Goal: Information Seeking & Learning: Find specific page/section

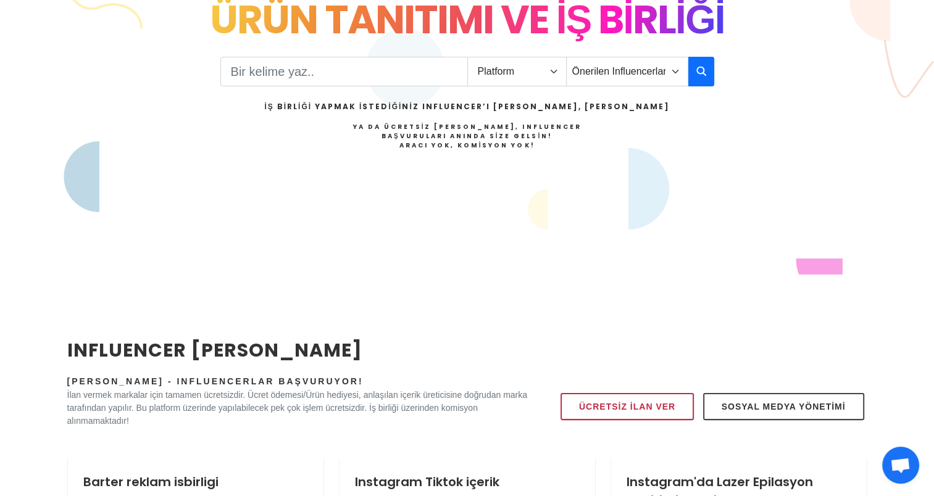
scroll to position [62, 0]
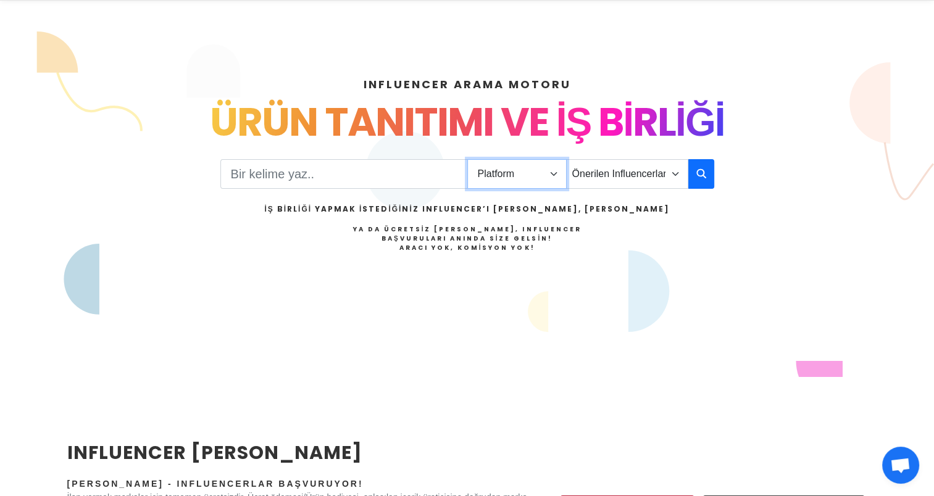
click at [538, 166] on select "Platform Instagram Facebook Youtube Tiktok Twitter Twitch" at bounding box center [516, 174] width 99 height 30
select select "1"
click at [467, 159] on select "Platform Instagram Facebook Youtube Tiktok Twitter Twitch" at bounding box center [516, 174] width 99 height 30
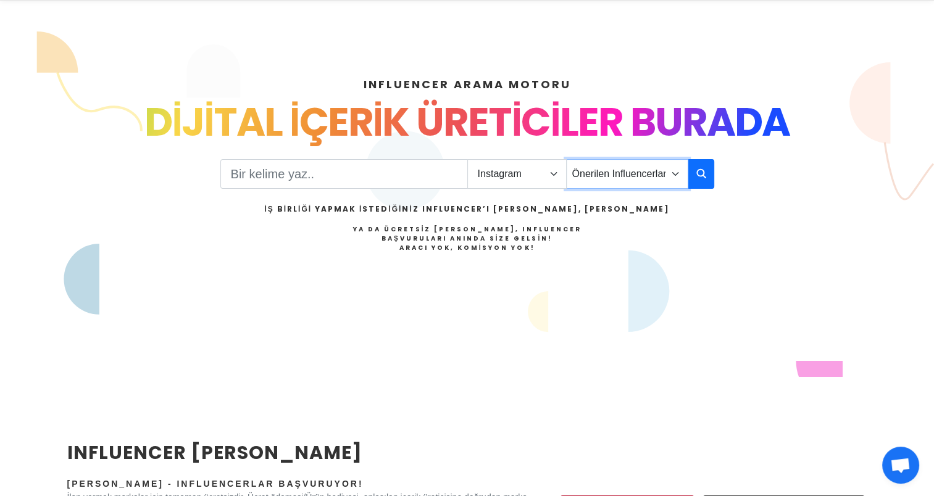
drag, startPoint x: 636, startPoint y: 164, endPoint x: 640, endPoint y: 169, distance: 6.7
click at [640, 169] on select "Önerilen Influencerlar Aile & [PERSON_NAME] & [PERSON_NAME] [PERSON_NAME] & Giy…" at bounding box center [627, 174] width 122 height 30
select select "1"
click at [566, 159] on select "Önerilen Influencerlar Aile & [PERSON_NAME] & [PERSON_NAME] [PERSON_NAME] & Giy…" at bounding box center [627, 174] width 122 height 30
click at [262, 167] on input "Search" at bounding box center [344, 174] width 248 height 30
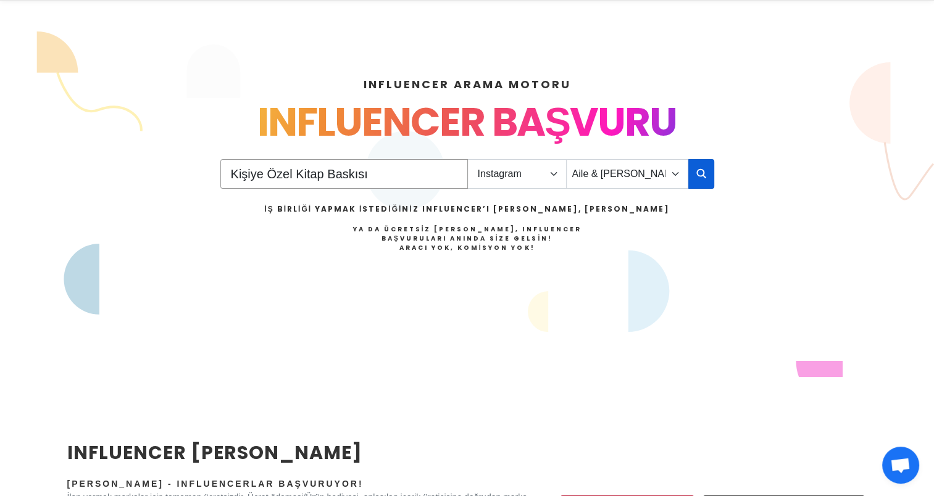
type input "Kişiye Özel Kitap Baskısı"
click at [707, 175] on button "button" at bounding box center [702, 174] width 26 height 30
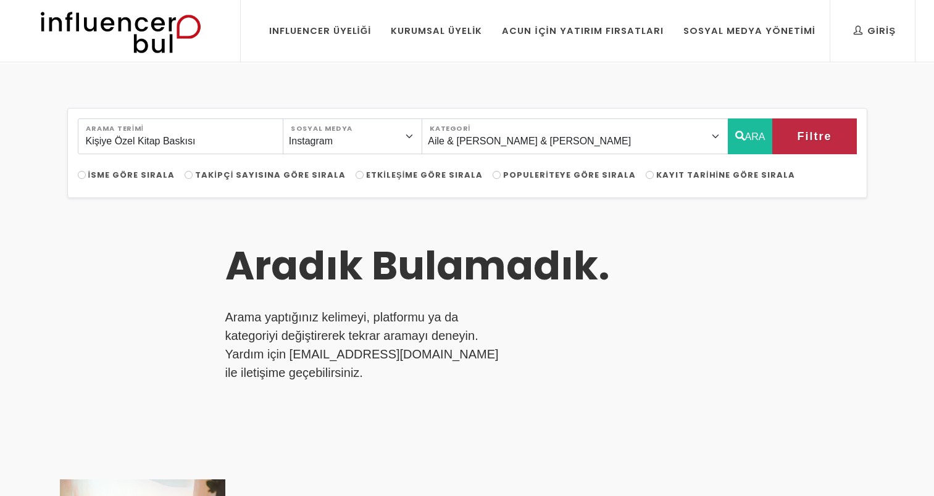
select select "1"
click at [470, 209] on div "Kişiye Özel Kitap Baskısı Arama Terimi Instagram Facebook Youtube Tiktok Twitte…" at bounding box center [467, 462] width 815 height 708
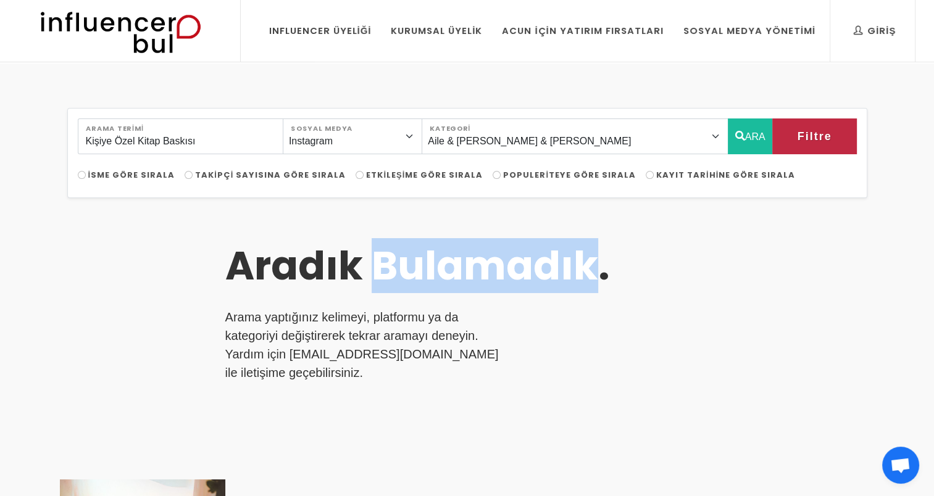
click at [470, 209] on div "Kişiye Özel Kitap Baskısı Arama Terimi Instagram Facebook Youtube Tiktok Twitte…" at bounding box center [467, 462] width 815 height 708
drag, startPoint x: 0, startPoint y: 0, endPoint x: 466, endPoint y: 264, distance: 535.4
click at [466, 264] on h3 "Aradık Bulamadık." at bounding box center [458, 267] width 466 height 48
drag, startPoint x: 466, startPoint y: 264, endPoint x: 478, endPoint y: 286, distance: 24.9
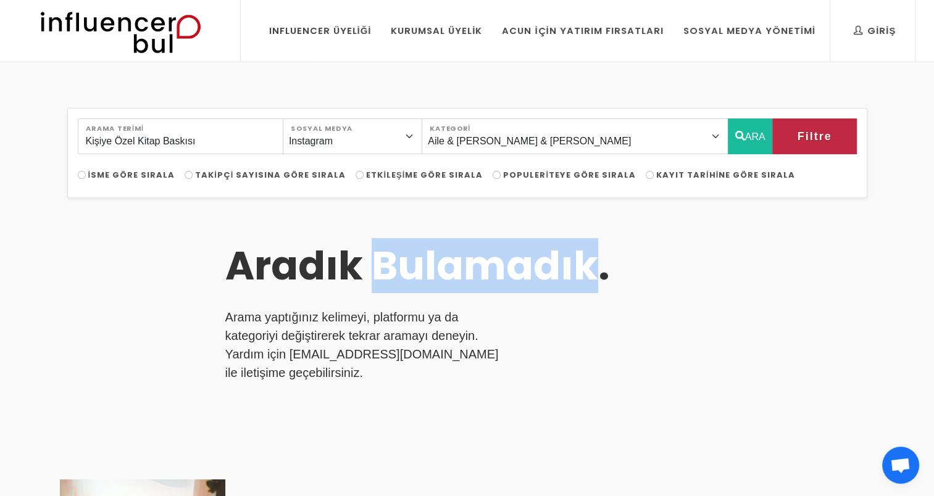
click at [478, 286] on h3 "Aradık Bulamadık." at bounding box center [458, 267] width 466 height 48
click at [465, 249] on h3 "Aradık Bulamadık." at bounding box center [458, 267] width 466 height 48
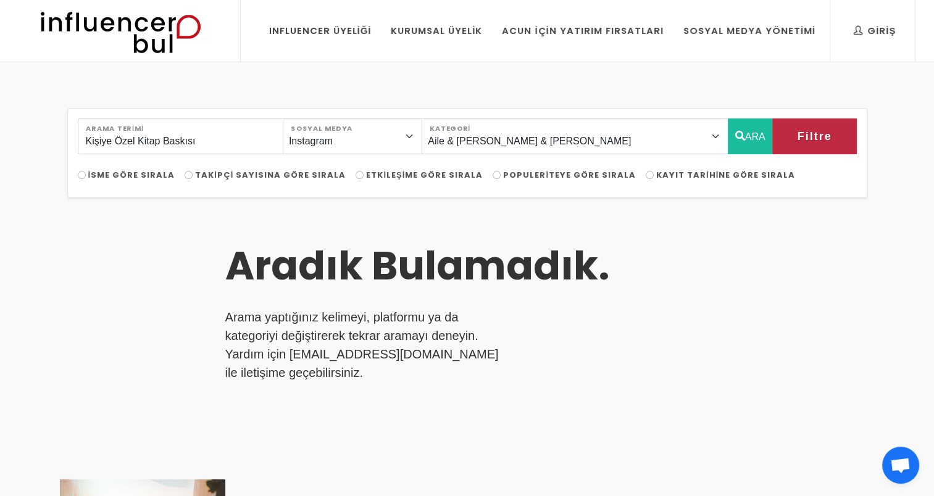
click at [461, 227] on div "Aradık Bulamadık. Arama yaptığınız kelimeyi, platformu ya da kategoriyi değişti…" at bounding box center [366, 322] width 340 height 218
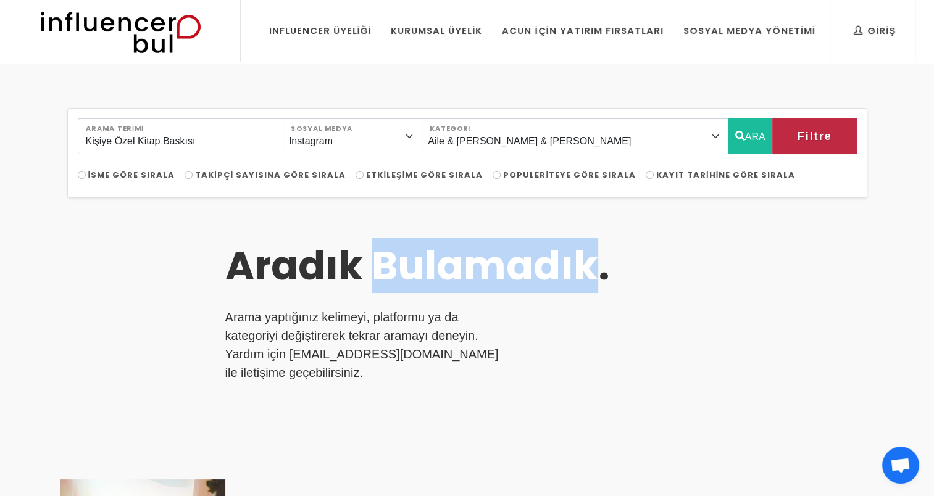
click at [461, 227] on div "Aradık Bulamadık. Arama yaptığınız kelimeyi, platformu ya da kategoriyi değişti…" at bounding box center [366, 322] width 340 height 218
click at [453, 220] on div at bounding box center [453, 220] width 0 height 0
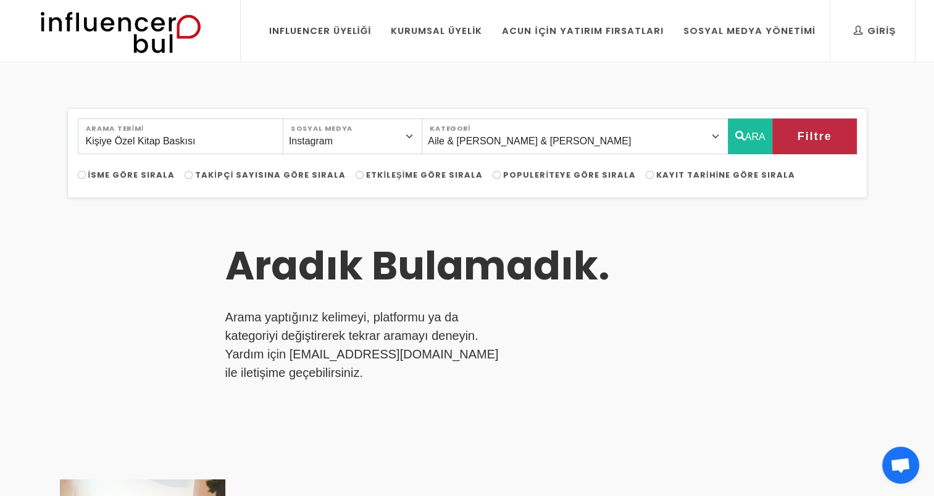
click at [658, 216] on div "Aradık Bulamadık. Arama yaptığınız kelimeyi, platformu ya da kategoriyi değişti…" at bounding box center [467, 471] width 815 height 516
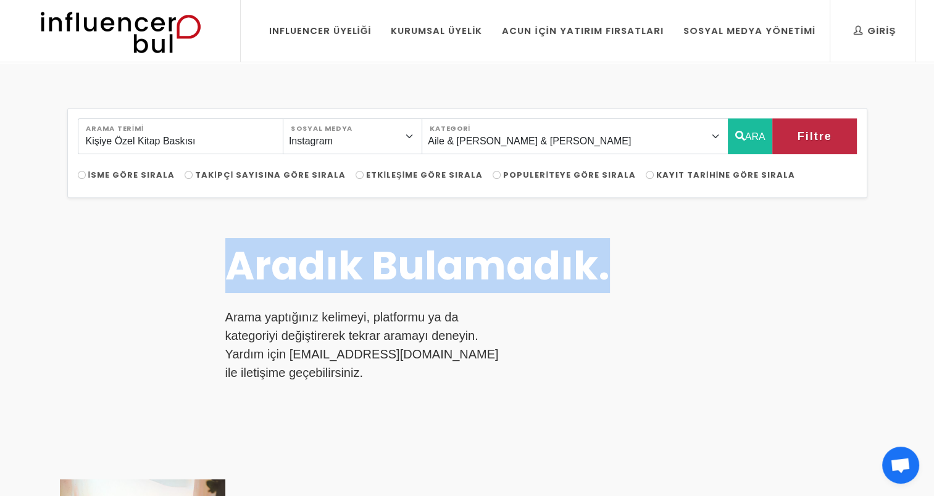
drag, startPoint x: 614, startPoint y: 254, endPoint x: 183, endPoint y: 235, distance: 432.1
click at [183, 235] on div "Aradık Bulamadık. Arama yaptığınız kelimeyi, platformu ya da kategoriyi değişti…" at bounding box center [467, 471] width 815 height 516
drag, startPoint x: 183, startPoint y: 235, endPoint x: 173, endPoint y: 241, distance: 12.0
click at [173, 241] on div "Aradık Bulamadık. Arama yaptığınız kelimeyi, platformu ya da kategoriyi değişti…" at bounding box center [467, 471] width 815 height 516
click at [233, 215] on div "Aradık Bulamadık. Arama yaptığınız kelimeyi, platformu ya da kategoriyi değişti…" at bounding box center [366, 322] width 340 height 218
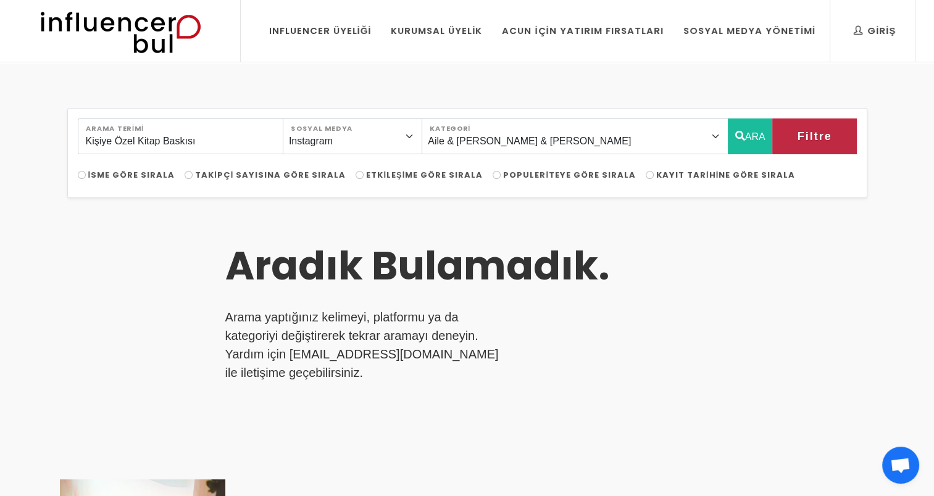
click at [460, 259] on h3 "Aradık Bulamadık." at bounding box center [458, 267] width 466 height 48
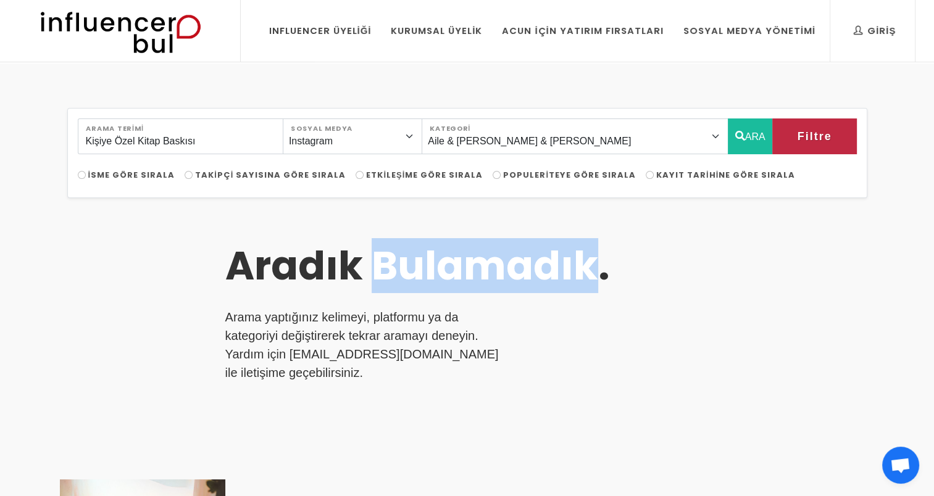
click at [460, 259] on h3 "Aradık Bulamadık." at bounding box center [458, 267] width 466 height 48
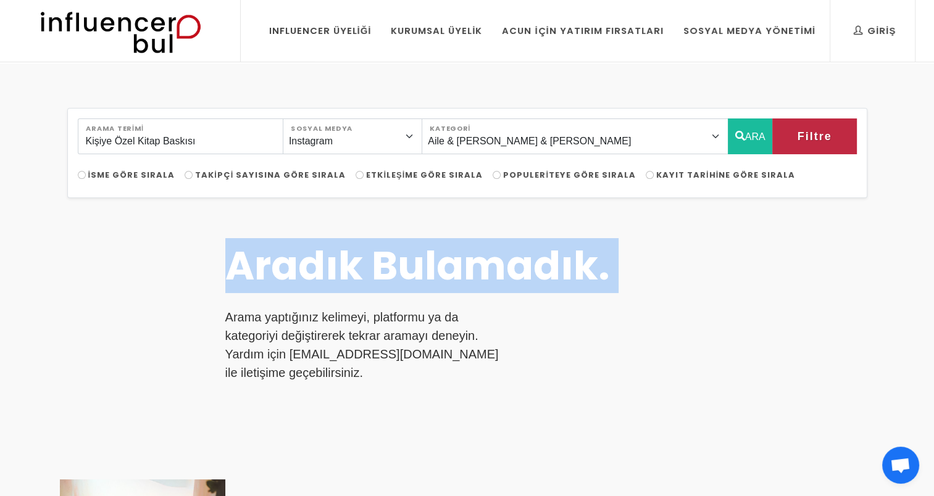
click at [460, 259] on h3 "Aradık Bulamadık." at bounding box center [458, 267] width 466 height 48
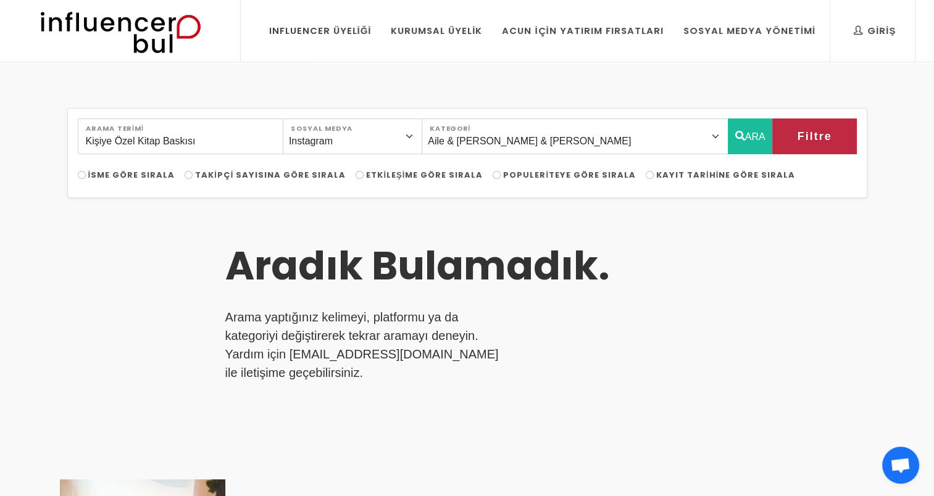
click at [474, 265] on h3 "Aradık Bulamadık." at bounding box center [458, 267] width 466 height 48
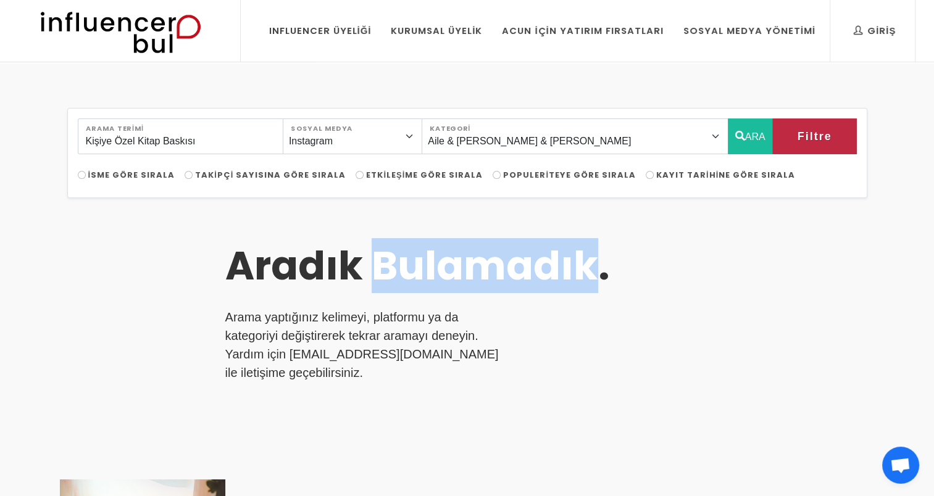
click at [474, 265] on h3 "Aradık Bulamadık." at bounding box center [458, 267] width 466 height 48
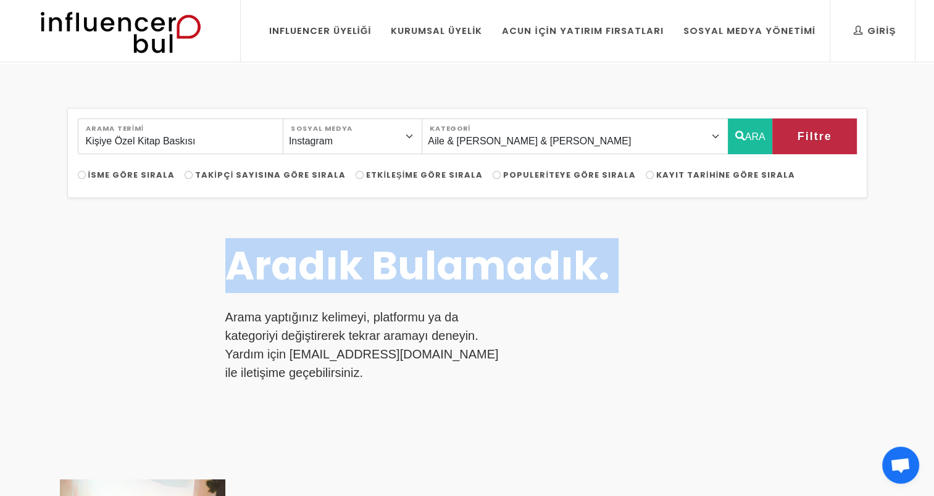
click at [474, 265] on h3 "Aradık Bulamadık." at bounding box center [458, 267] width 466 height 48
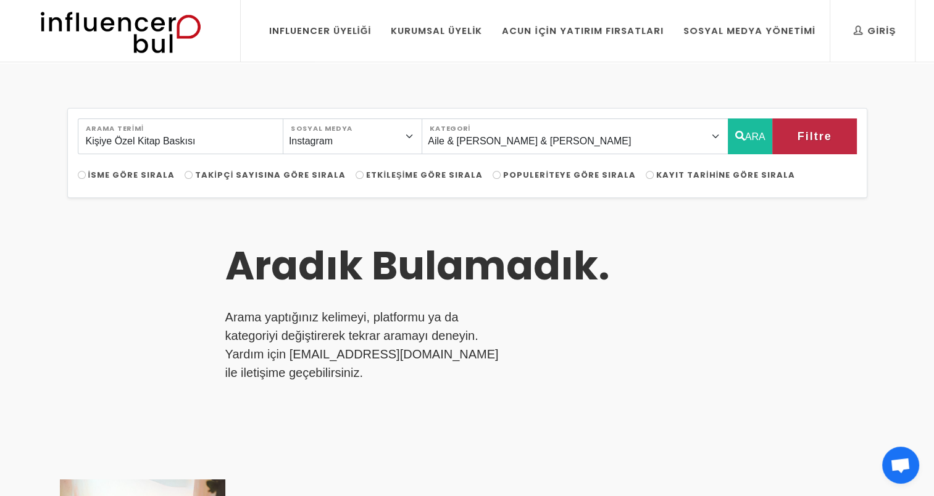
drag, startPoint x: 474, startPoint y: 265, endPoint x: 470, endPoint y: 308, distance: 43.4
click at [470, 308] on div "Aradık Bulamadık. Arama yaptığınız kelimeyi, platformu ya da kategoriyi değişti…" at bounding box center [366, 322] width 340 height 218
click at [470, 308] on p "Arama yaptığınız kelimeyi, platformu ya da kategoriyi değiştirerek tekrar arama…" at bounding box center [365, 345] width 280 height 74
click at [462, 293] on div at bounding box center [462, 293] width 0 height 0
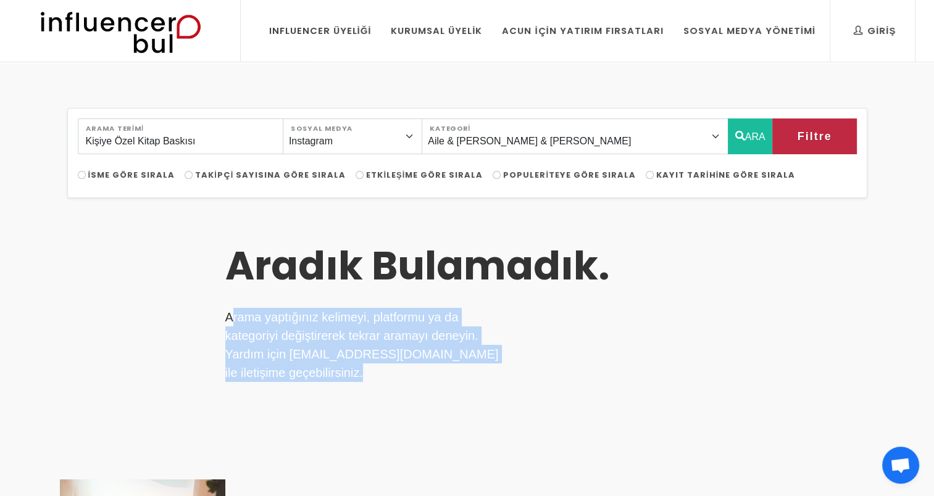
click at [470, 308] on p "Arama yaptığınız kelimeyi, platformu ya da kategoriyi değiştirerek tekrar arama…" at bounding box center [365, 345] width 280 height 74
drag, startPoint x: 470, startPoint y: 308, endPoint x: 465, endPoint y: 336, distance: 28.2
click at [465, 336] on p "Arama yaptığınız kelimeyi, platformu ya da kategoriyi değiştirerek tekrar arama…" at bounding box center [365, 345] width 280 height 74
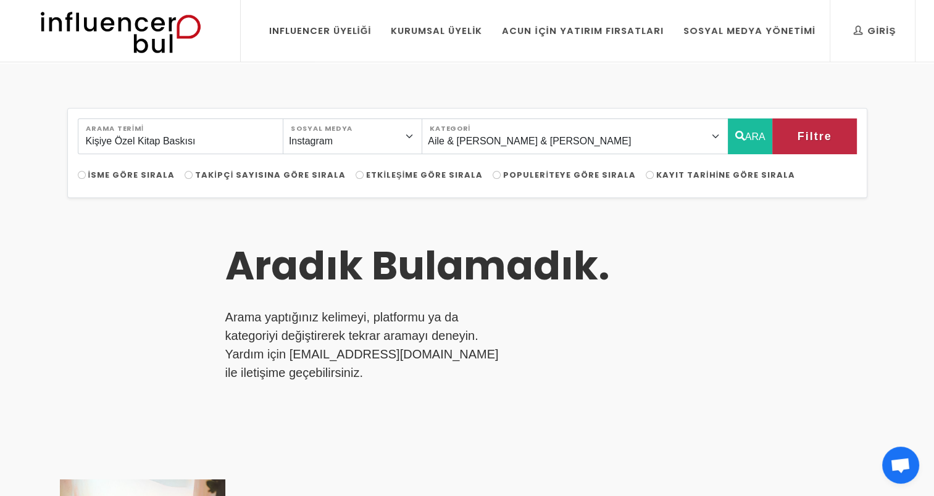
click at [467, 287] on h3 "Aradık Bulamadık." at bounding box center [458, 267] width 466 height 48
click at [462, 226] on div "Aradık Bulamadık. Arama yaptığınız kelimeyi, platformu ya da kategoriyi değişti…" at bounding box center [366, 322] width 340 height 218
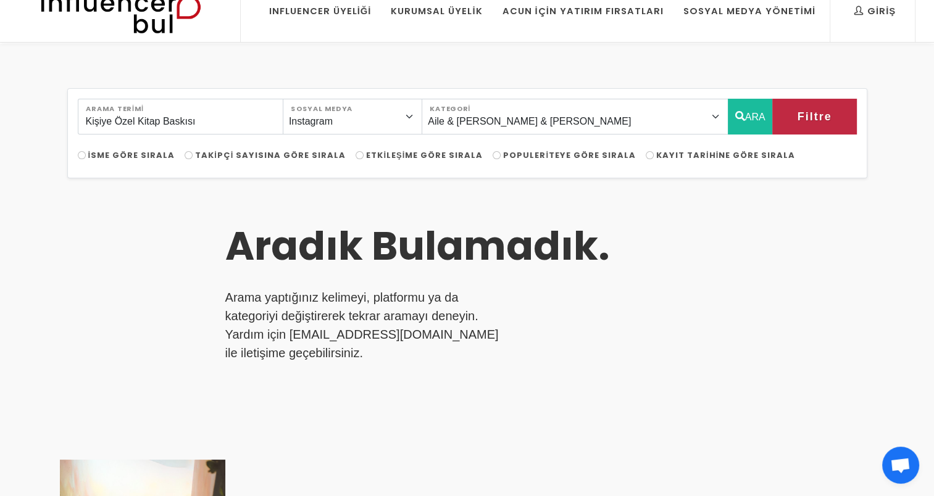
scroll to position [20, 0]
click at [462, 226] on h3 "Aradık Bulamadık." at bounding box center [458, 247] width 466 height 48
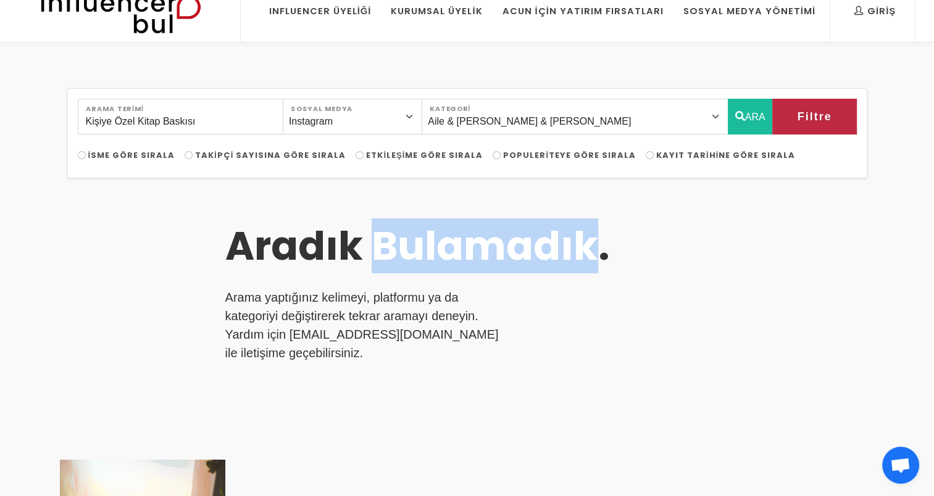
click at [462, 226] on h3 "Aradık Bulamadık." at bounding box center [458, 247] width 466 height 48
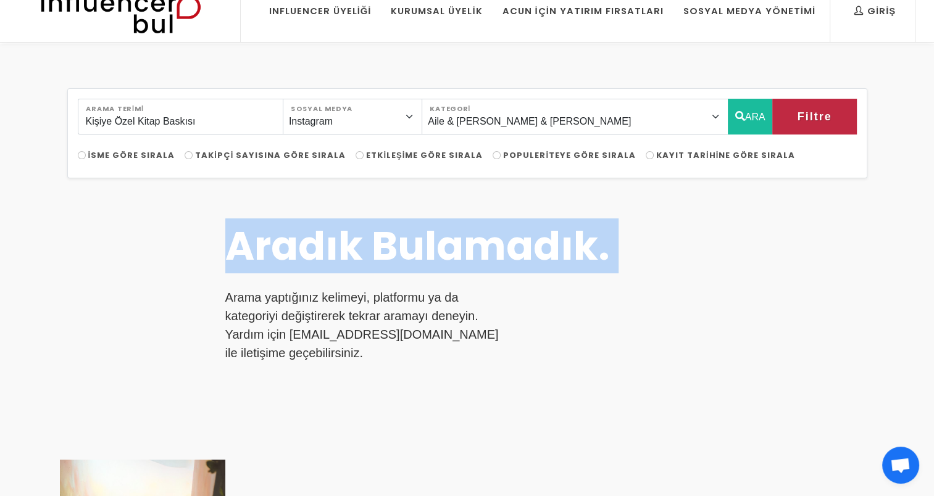
click at [462, 226] on h3 "Aradık Bulamadık." at bounding box center [458, 247] width 466 height 48
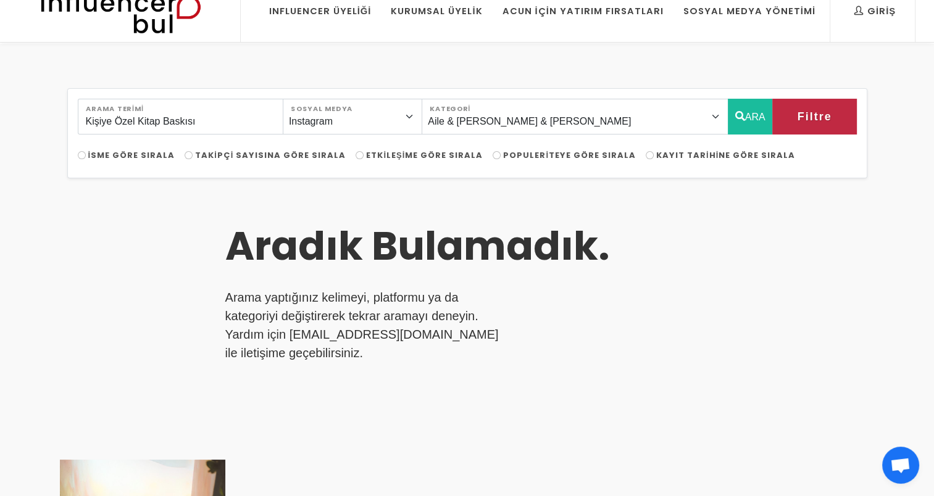
click at [464, 289] on p "Arama yaptığınız kelimeyi, platformu ya da kategoriyi değiştirerek tekrar arama…" at bounding box center [365, 325] width 280 height 74
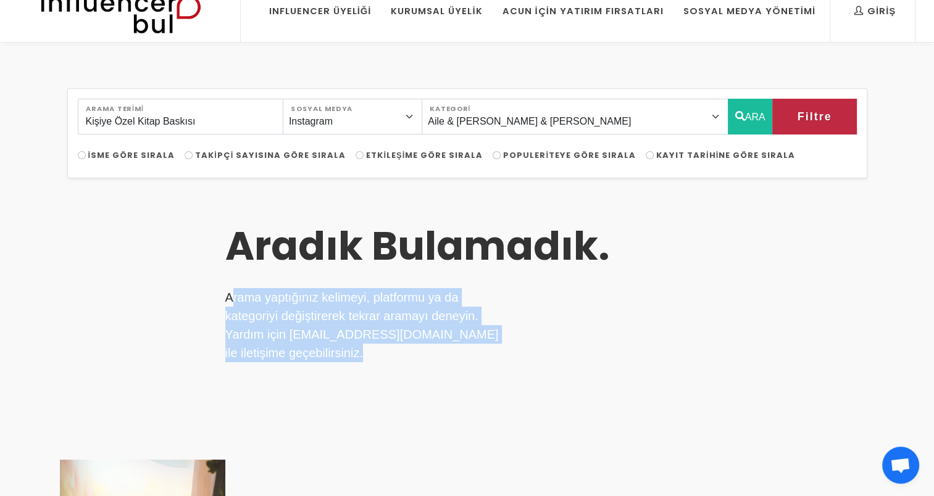
click at [464, 289] on p "Arama yaptığınız kelimeyi, platformu ya da kategoriyi değiştirerek tekrar arama…" at bounding box center [365, 325] width 280 height 74
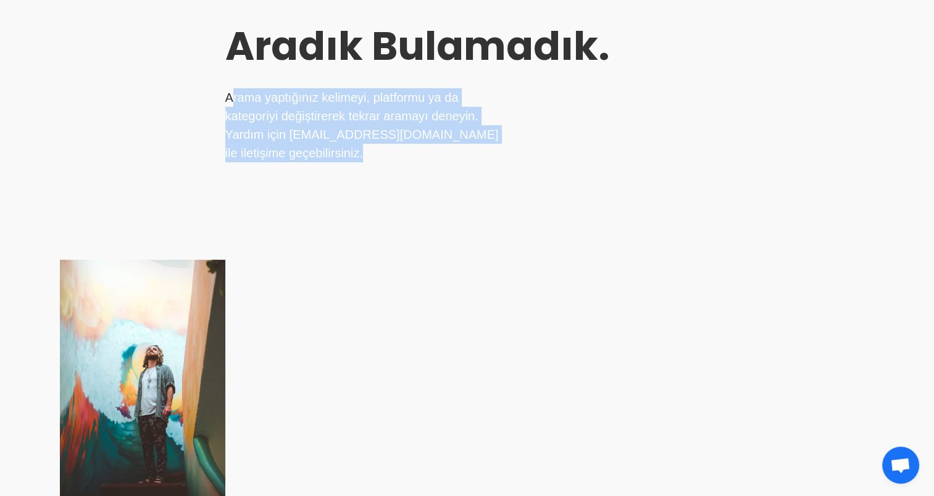
scroll to position [0, 0]
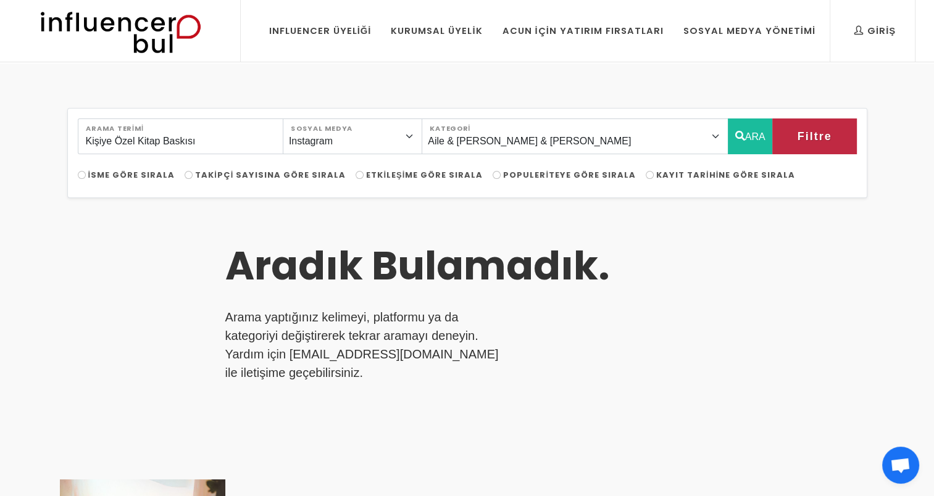
click at [235, 172] on span "Takipçi Sayısına Göre Sırala" at bounding box center [270, 175] width 151 height 12
click at [193, 172] on input "Takipçi Sayısına Göre Sırala" at bounding box center [189, 175] width 8 height 8
radio input "true"
drag, startPoint x: 203, startPoint y: 133, endPoint x: 62, endPoint y: 143, distance: 141.1
click at [62, 143] on div "Kişiye Özel Kitap Baskısı Arama Terimi Instagram Facebook Youtube Tiktok Twitte…" at bounding box center [467, 462] width 815 height 708
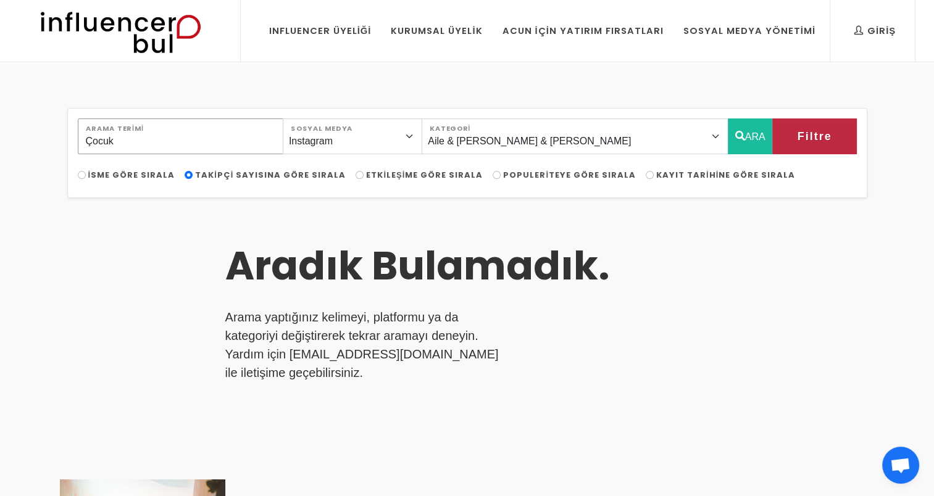
type input "Çocuk"
click at [743, 133] on button "ARA" at bounding box center [750, 137] width 45 height 36
click at [179, 141] on input "Çocuk" at bounding box center [181, 137] width 206 height 36
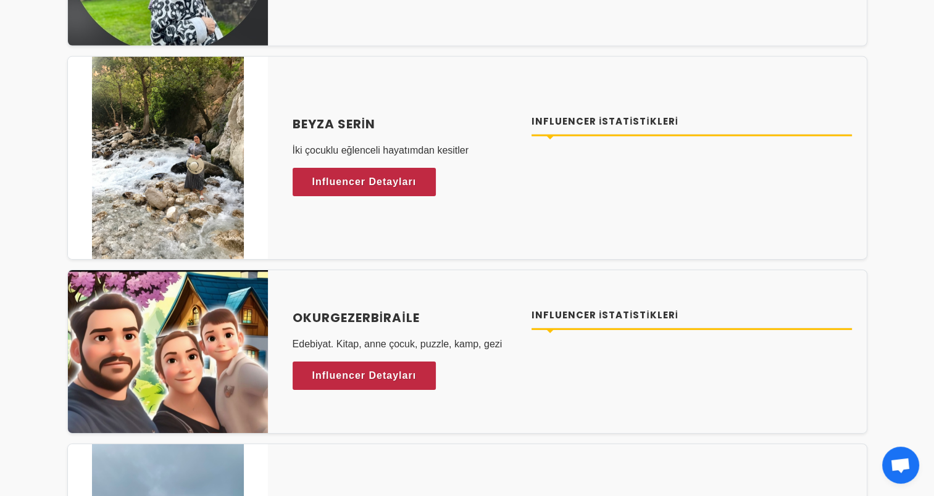
scroll to position [4014, 0]
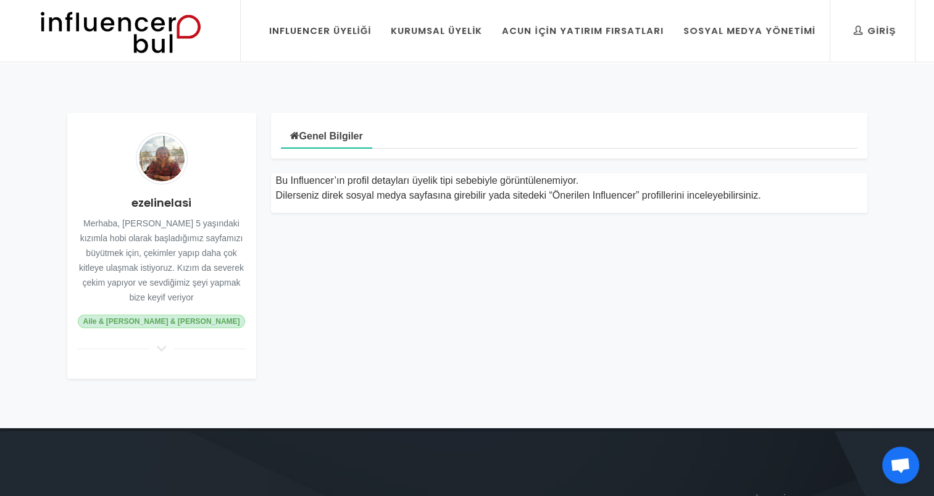
drag, startPoint x: 128, startPoint y: 237, endPoint x: 170, endPoint y: 291, distance: 68.7
click at [170, 291] on div "ezelinelasi [PERSON_NAME], [PERSON_NAME] 5 yaşındaki kızımla hobi olarak başlad…" at bounding box center [161, 246] width 189 height 266
drag, startPoint x: 170, startPoint y: 291, endPoint x: 154, endPoint y: 298, distance: 17.8
click at [154, 298] on small "Merhaba, [PERSON_NAME] 5 yaşındaki kızımla hobi olarak başladığımız sayfamızı b…" at bounding box center [161, 261] width 165 height 84
click at [382, 269] on div "Genel Bilgiler Bu Influencer’ın profil detayları üyelik tipi sebebiyle görüntül…" at bounding box center [569, 246] width 611 height 266
